Goal: Check status

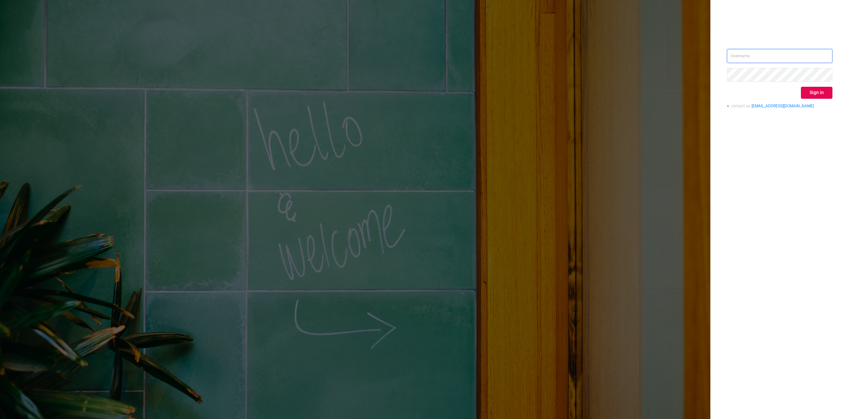
click at [727, 54] on input "text" at bounding box center [779, 56] width 105 height 14
type input "[PERSON_NAME][EMAIL_ADDRESS][DOMAIN_NAME]"
click at [808, 93] on button "Sign in" at bounding box center [816, 93] width 31 height 12
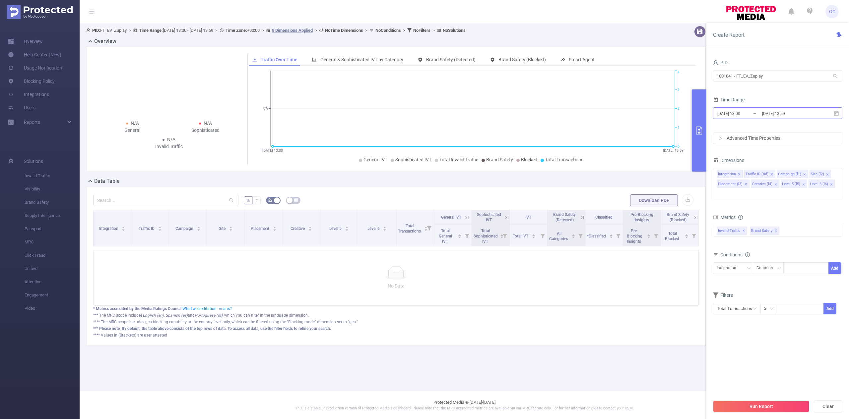
click at [767, 114] on input "[DATE] 13:59" at bounding box center [788, 113] width 54 height 9
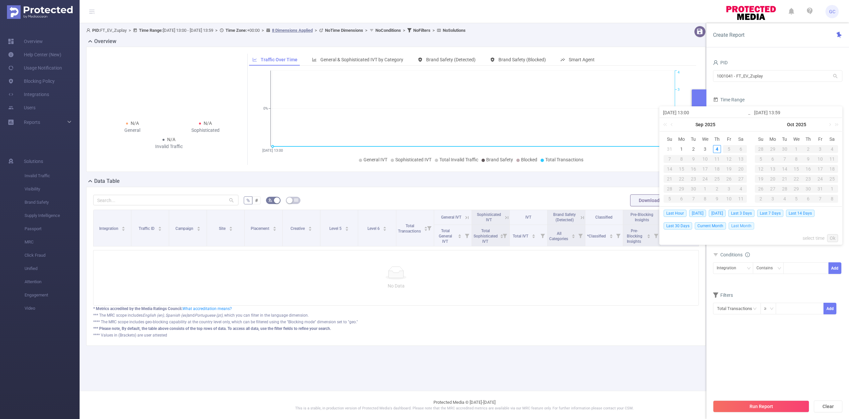
click at [731, 227] on span "Last Month" at bounding box center [741, 225] width 26 height 7
type input "[DATE] 00:00"
type input "[DATE] 23:59"
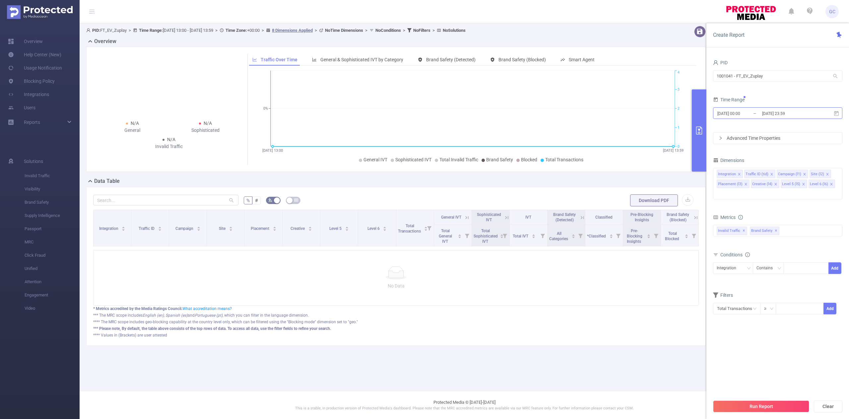
click at [784, 116] on input "[DATE] 23:59" at bounding box center [788, 113] width 54 height 9
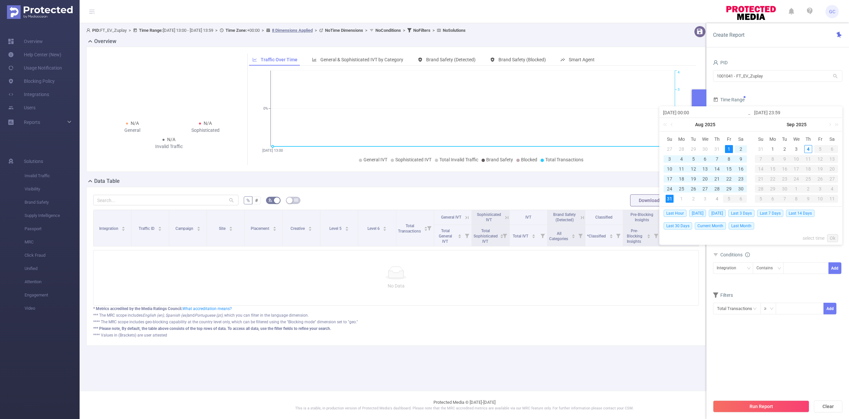
click at [809, 99] on div "Time Range" at bounding box center [777, 100] width 129 height 11
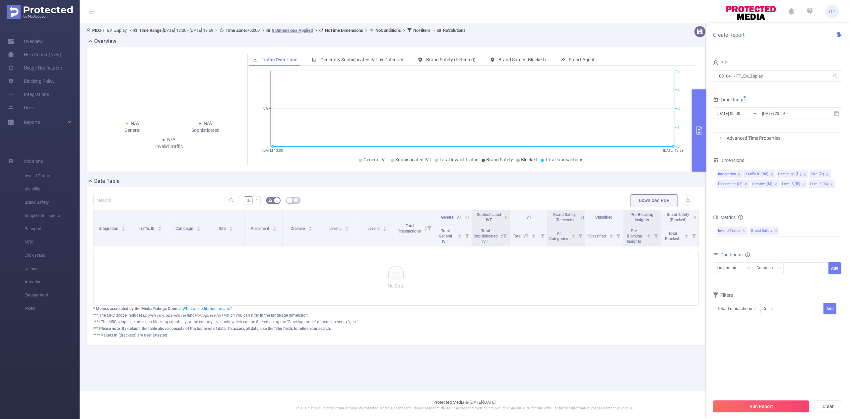
click at [774, 407] on button "Run Report" at bounding box center [761, 407] width 96 height 12
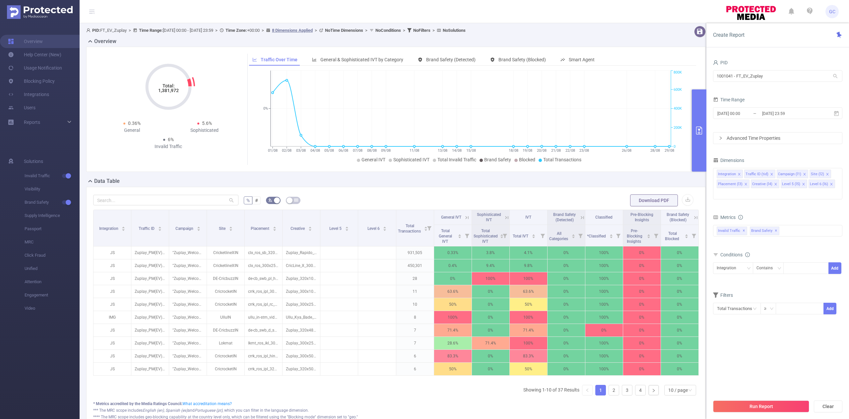
click at [156, 94] on icon "Total: 1,381,972" at bounding box center [168, 87] width 66 height 66
drag, startPoint x: 156, startPoint y: 92, endPoint x: 179, endPoint y: 90, distance: 23.2
click at [179, 90] on icon "Total: 1,381,972" at bounding box center [168, 87] width 66 height 66
copy tspan "1,381,972"
